Goal: Task Accomplishment & Management: Manage account settings

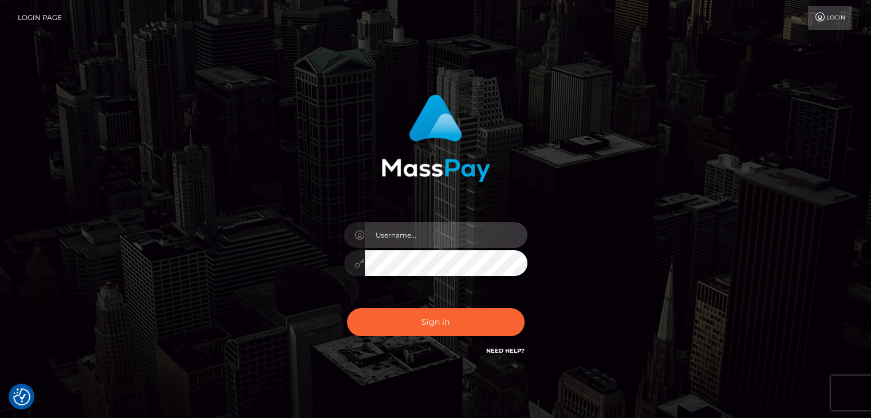
drag, startPoint x: 444, startPoint y: 233, endPoint x: 449, endPoint y: 246, distance: 14.0
click at [444, 233] on input "text" at bounding box center [446, 235] width 163 height 26
type input "[PERSON_NAME]"
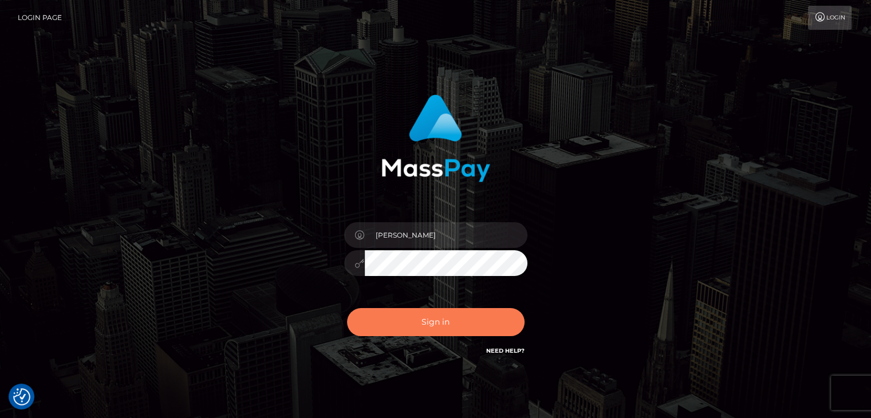
click at [463, 325] on button "Sign in" at bounding box center [436, 322] width 178 height 28
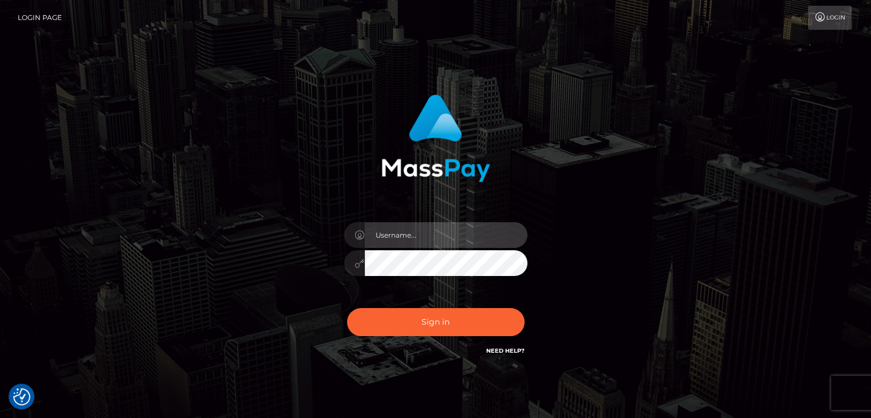
type input "[PERSON_NAME]"
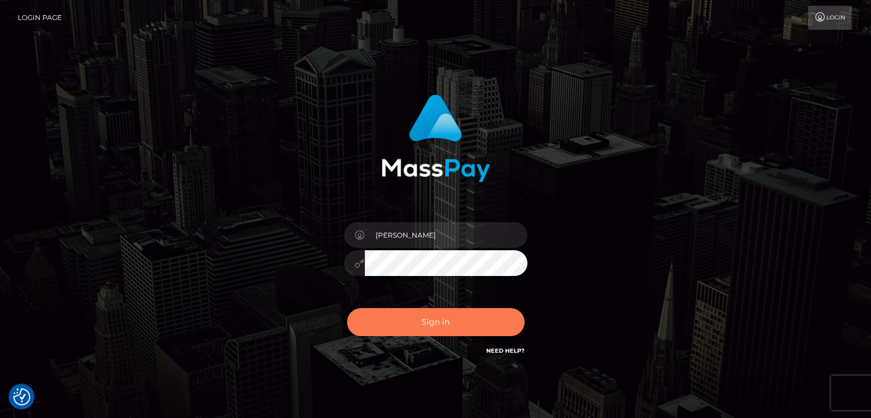
click at [468, 321] on button "Sign in" at bounding box center [436, 322] width 178 height 28
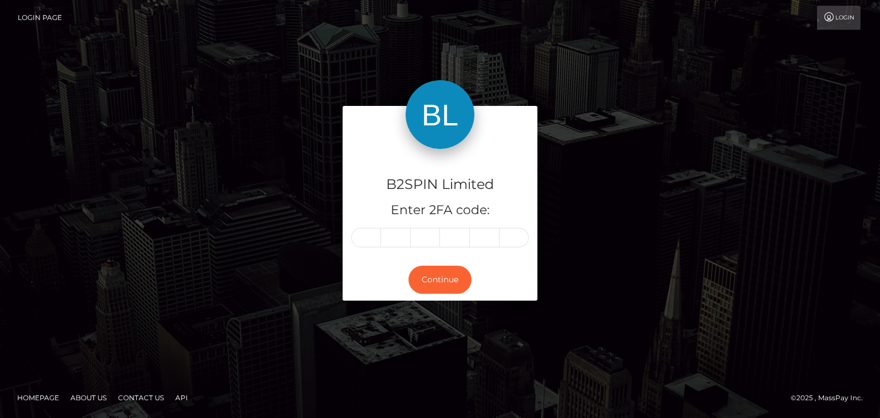
click at [354, 246] on div at bounding box center [440, 237] width 178 height 19
click at [364, 234] on input "text" at bounding box center [366, 237] width 30 height 19
paste input "9"
type input "9"
type input "6"
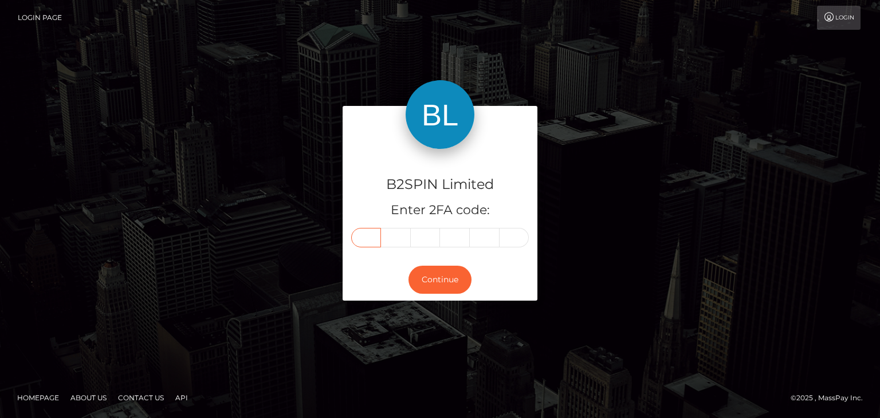
type input "5"
type input "2"
type input "7"
click at [447, 284] on button "Continue" at bounding box center [440, 280] width 63 height 28
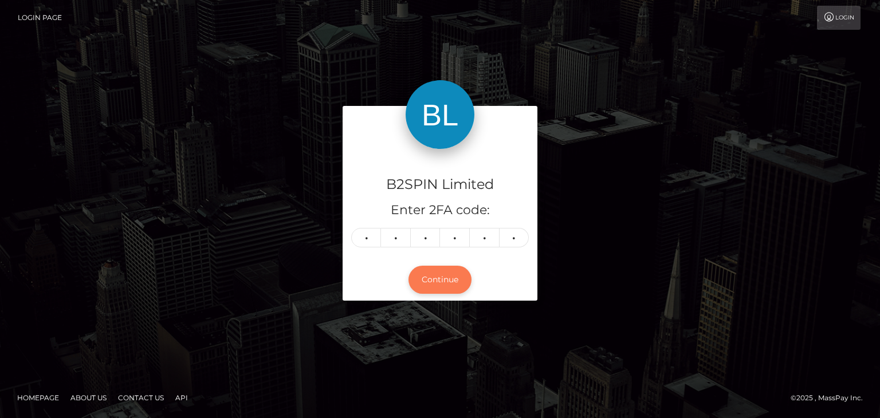
click at [441, 286] on button "Continue" at bounding box center [440, 280] width 63 height 28
click at [435, 284] on button "Continue" at bounding box center [440, 280] width 63 height 28
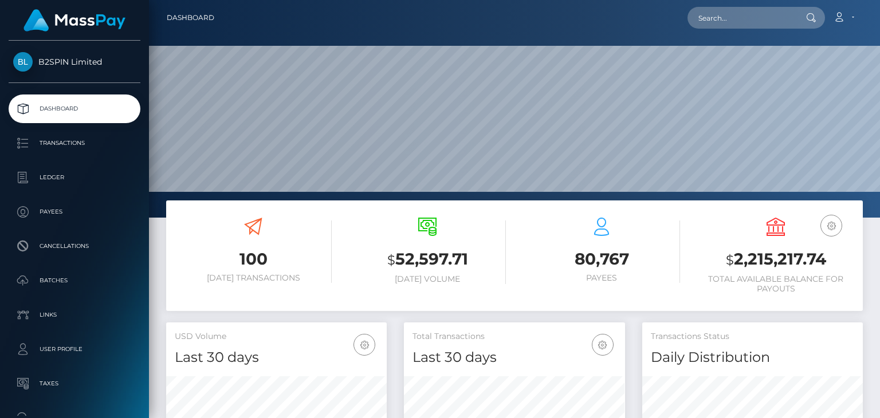
scroll to position [203, 220]
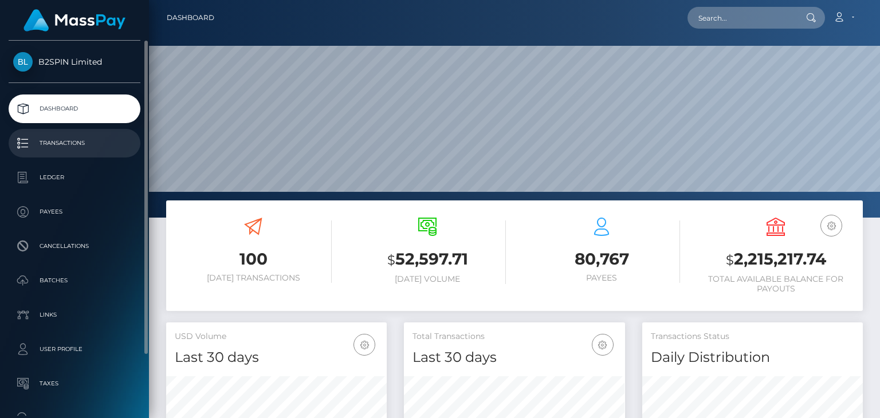
click at [96, 151] on p "Transactions" at bounding box center [74, 143] width 123 height 17
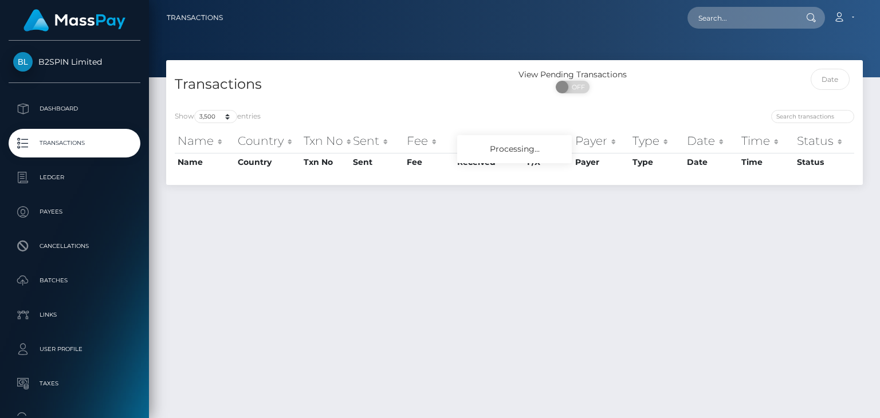
select select "3500"
click at [215, 117] on select "10 25 50 100 250 500 1,000 3,500" at bounding box center [215, 116] width 43 height 13
click at [434, 106] on div "Show 10 25 50 100 250 500 1,000 3,500 entries Name Country Txn No Sent Fee Rece…" at bounding box center [514, 143] width 697 height 84
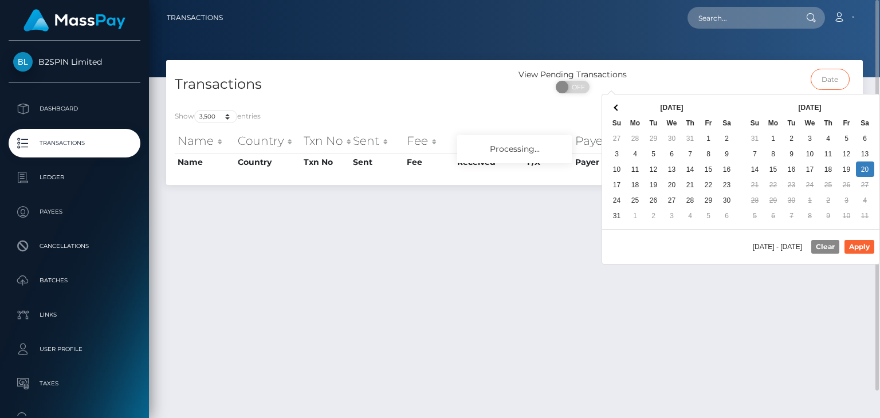
click at [822, 85] on input "text" at bounding box center [831, 79] width 40 height 21
type input "[DATE] - [DATE]"
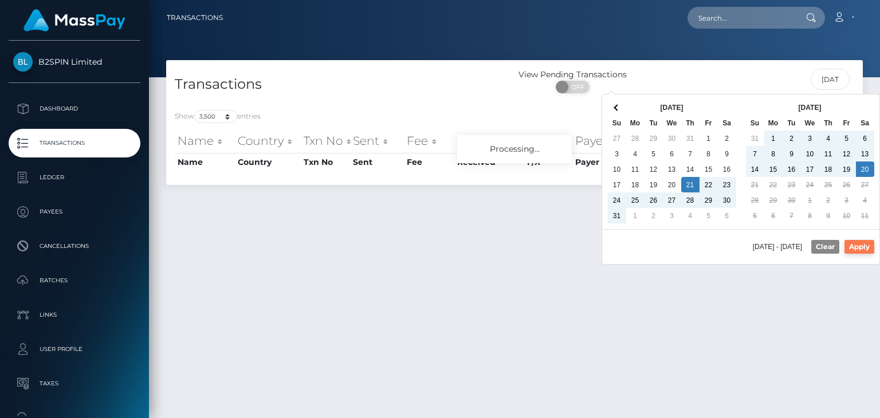
click at [859, 246] on button "Apply" at bounding box center [860, 247] width 30 height 14
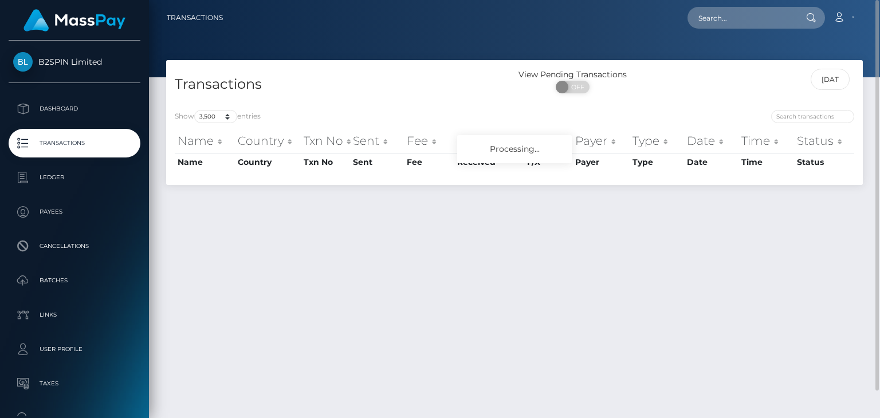
click at [369, 293] on div "Transactions View Pending Transactions ON OFF [DATE] - [DATE] Show 10 25 50 100…" at bounding box center [514, 234] width 731 height 348
click at [617, 153] on tbody at bounding box center [515, 153] width 680 height 0
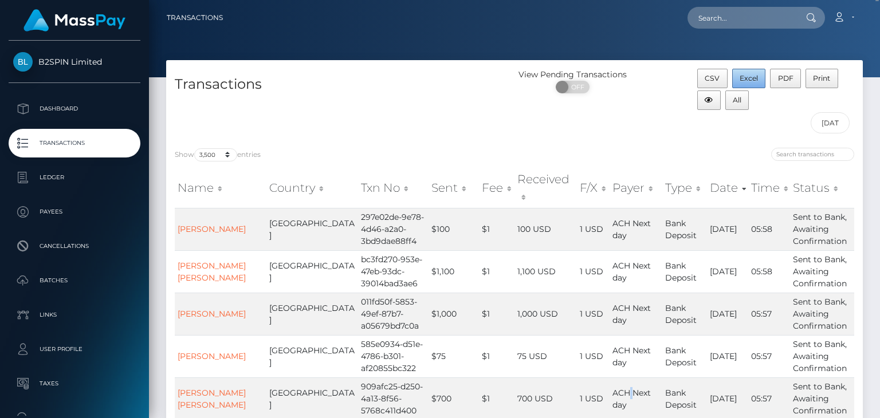
click at [749, 83] on button "Excel" at bounding box center [749, 78] width 34 height 19
